Goal: Information Seeking & Learning: Learn about a topic

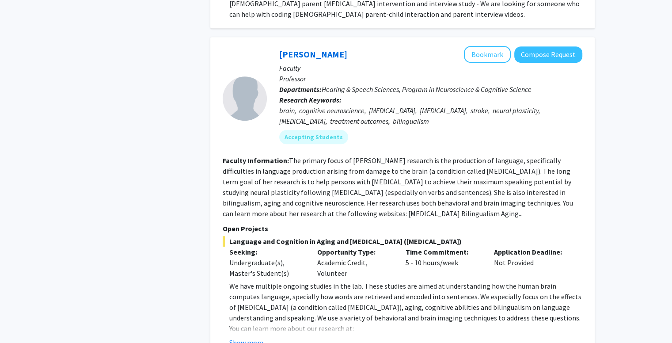
scroll to position [18, 0]
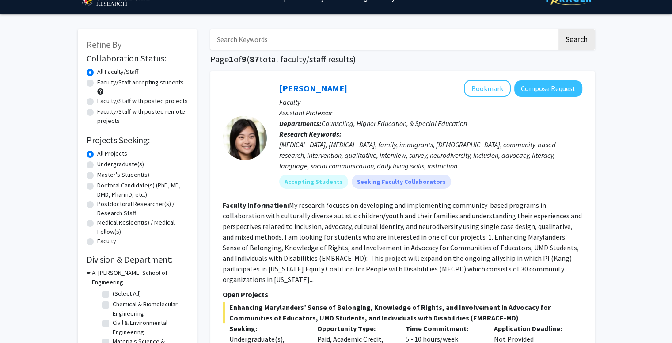
click at [292, 39] on input "Search Keywords" at bounding box center [383, 39] width 347 height 20
type input "computing"
click at [558, 29] on button "Search" at bounding box center [576, 39] width 36 height 20
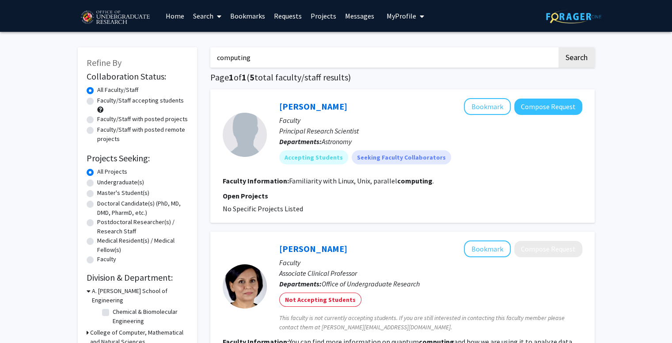
click at [301, 57] on input "computing" at bounding box center [383, 57] width 347 height 20
type input "data science"
click at [558, 47] on button "Search" at bounding box center [576, 57] width 36 height 20
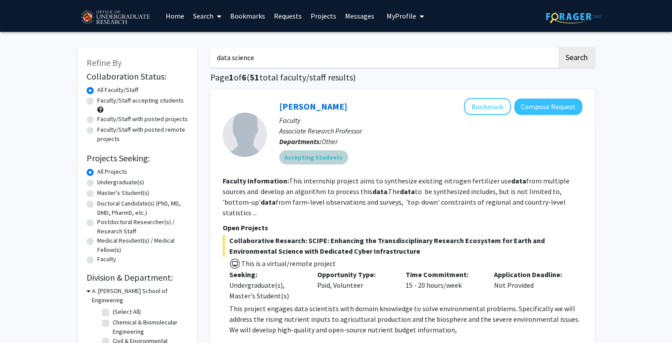
click at [413, 152] on div "Accepting Students" at bounding box center [430, 157] width 306 height 18
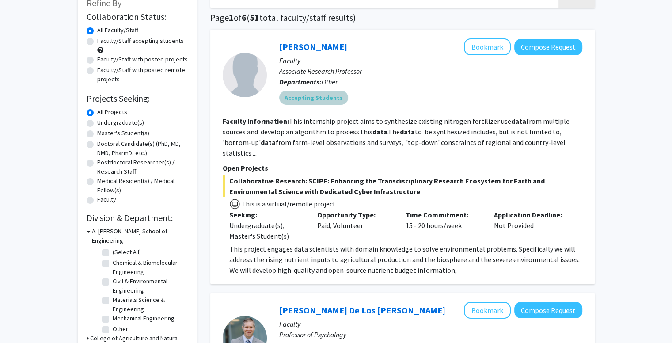
scroll to position [44, 0]
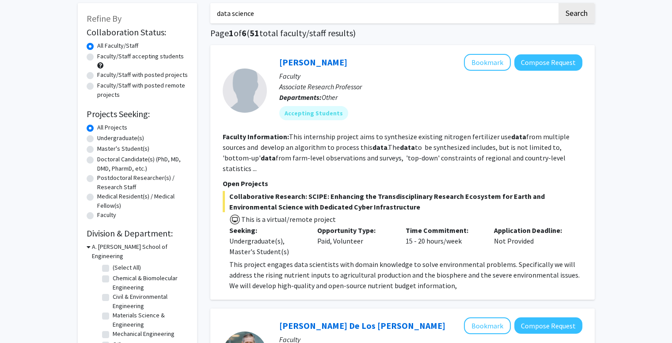
drag, startPoint x: 222, startPoint y: 138, endPoint x: 542, endPoint y: 163, distance: 321.1
click at [542, 163] on div "[PERSON_NAME] Bookmark Compose Request Faculty Associate Research Professor Dep…" at bounding box center [402, 172] width 384 height 254
copy section "Faculty Information: This internship project aims to synthesize existing nitrog…"
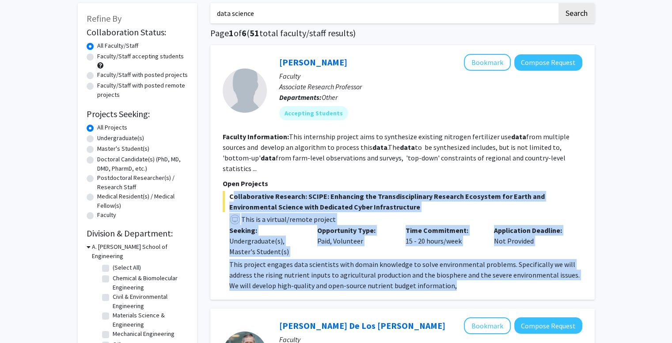
drag, startPoint x: 229, startPoint y: 183, endPoint x: 463, endPoint y: 288, distance: 256.3
click at [463, 288] on div "[PERSON_NAME] Bookmark Compose Request Faculty Associate Research Professor Dep…" at bounding box center [402, 172] width 384 height 254
copy div "Collaborative Research: SCIPE: Enhancing the Transdisciplinary Research Ecosyst…"
click at [281, 212] on span "This is a virtual/remote project" at bounding box center [402, 218] width 359 height 13
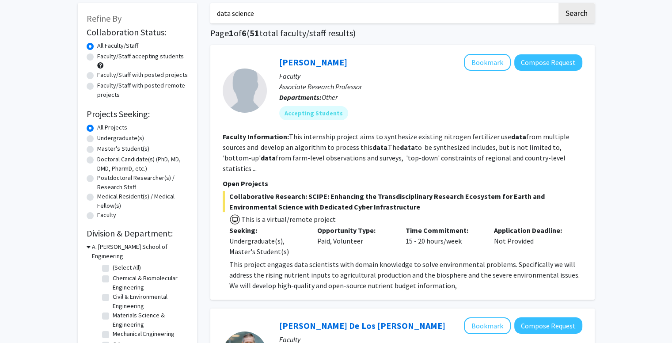
click at [350, 191] on span "Collaborative Research: SCIPE: Enhancing the Transdisciplinary Research Ecosyst…" at bounding box center [402, 201] width 359 height 21
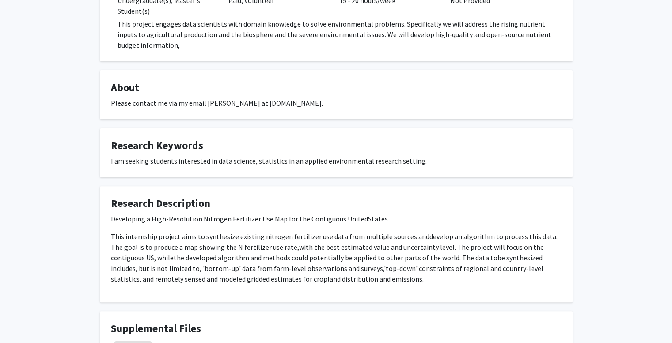
scroll to position [309, 0]
